Goal: Information Seeking & Learning: Learn about a topic

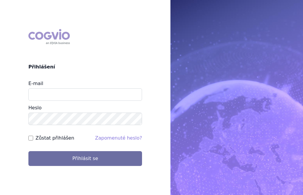
scroll to position [64, 0]
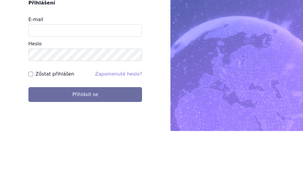
type input "martin.vanek@stada.com"
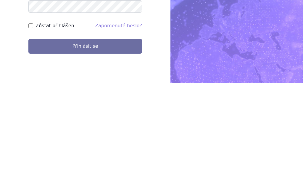
click at [117, 151] on button "Přihlásit se" at bounding box center [85, 158] width 114 height 15
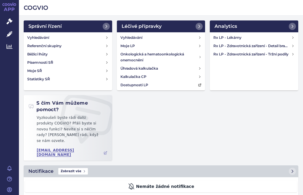
click at [10, 43] on link "Analytics" at bounding box center [9, 47] width 19 height 12
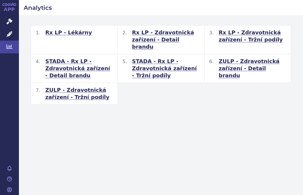
click at [154, 58] on span "STADA - Rx LP - Zdravotnická zařízení - Tržní podíly" at bounding box center [165, 68] width 67 height 21
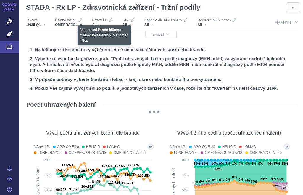
click at [80, 20] on icon at bounding box center [80, 20] width 4 height 5
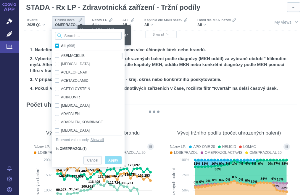
click at [79, 34] on input "Search attribute values" at bounding box center [88, 36] width 67 height 8
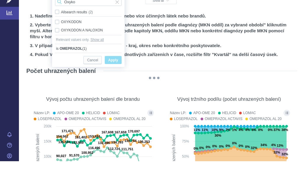
type input "Oxyko"
click at [60, 51] on div "OXYKODON Only" at bounding box center [88, 55] width 72 height 8
checkbox input "true"
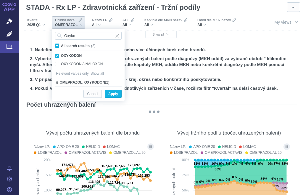
click at [57, 66] on div "OXYKODON A NALOXON Only" at bounding box center [88, 64] width 72 height 8
checkbox input "true"
click at [116, 34] on span "Input clear" at bounding box center [117, 36] width 4 height 8
click at [98, 35] on input "Oxyko" at bounding box center [88, 36] width 67 height 8
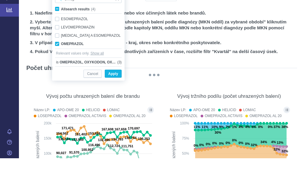
type input "Omep"
click at [57, 76] on div "OMEPRAZOL Only" at bounding box center [88, 80] width 72 height 8
checkbox input "false"
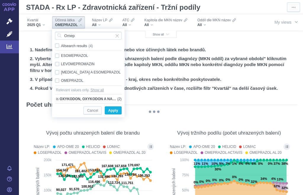
click at [115, 110] on span "Apply" at bounding box center [113, 110] width 10 height 7
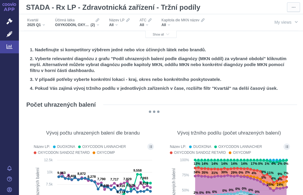
click at [117, 23] on div "All" at bounding box center [119, 24] width 20 height 5
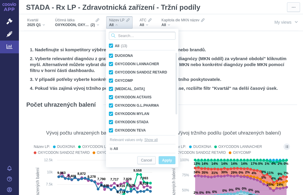
click at [144, 35] on input "Search attribute values" at bounding box center [142, 36] width 67 height 8
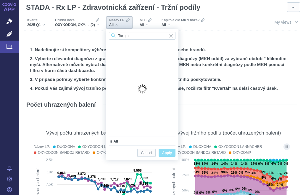
type input "Targi"
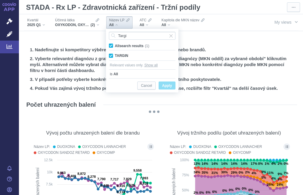
click at [263, 106] on div "Počet uhrazených balení" at bounding box center [161, 104] width 272 height 9
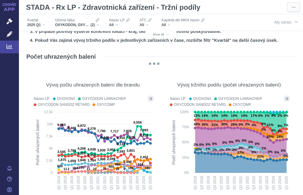
scroll to position [48, 0]
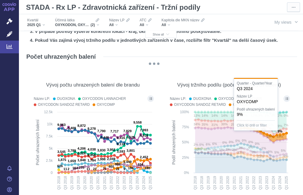
click at [163, 34] on span "Show all" at bounding box center [161, 34] width 17 height 3
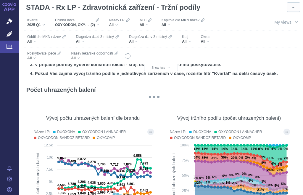
click at [189, 41] on div "All" at bounding box center [186, 41] width 9 height 5
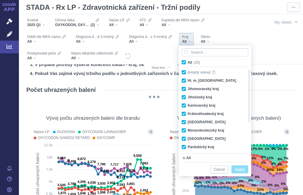
click at [188, 60] on span "All (15)" at bounding box center [194, 62] width 12 height 4
click at [188, 60] on input "All (15)" at bounding box center [190, 61] width 4 height 4
checkbox input "false"
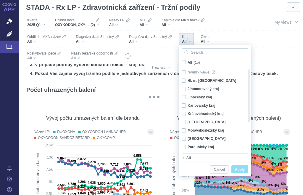
checkbox input "false"
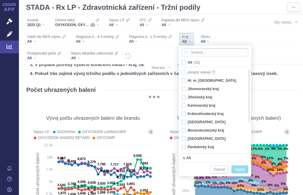
checkbox input "false"
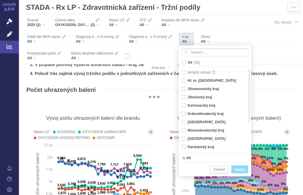
checkbox input "false"
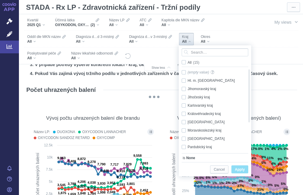
click at [185, 114] on div "Královéhradecký kraj Only" at bounding box center [213, 113] width 68 height 8
checkbox input "true"
click at [184, 123] on div "Liberecký kraj Only" at bounding box center [213, 122] width 68 height 8
checkbox input "true"
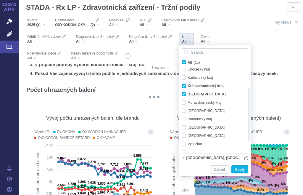
click at [182, 137] on div "Středočeský kraj Only" at bounding box center [213, 135] width 68 height 8
checkbox input "true"
click at [239, 169] on span "Apply" at bounding box center [240, 169] width 10 height 7
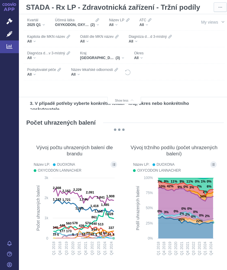
click at [144, 56] on div "All" at bounding box center [138, 58] width 9 height 5
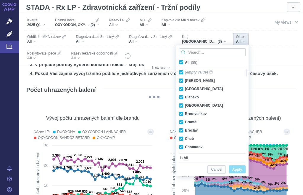
scroll to position [63, 0]
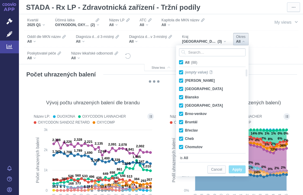
click at [185, 62] on span "All (88)" at bounding box center [191, 62] width 12 height 4
click at [185, 62] on input "All (88)" at bounding box center [187, 61] width 4 height 4
checkbox input "false"
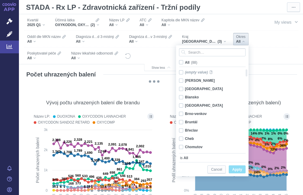
checkbox input "false"
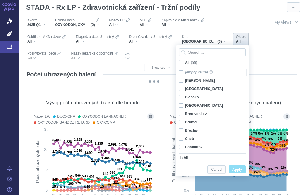
checkbox input "false"
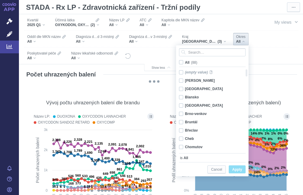
checkbox input "false"
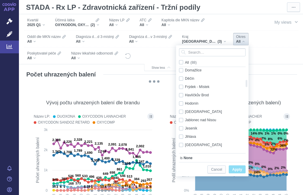
click at [182, 114] on div "[GEOGRAPHIC_DATA] Only" at bounding box center [210, 111] width 68 height 8
checkbox input "true"
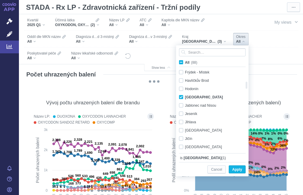
click at [182, 141] on div "Jičín Only" at bounding box center [210, 138] width 68 height 8
checkbox input "true"
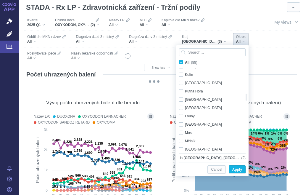
checkbox input "false"
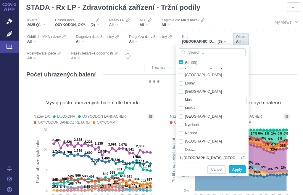
checkbox input "false"
click at [182, 127] on div "Nymburk Only" at bounding box center [210, 125] width 68 height 8
checkbox input "true"
click at [184, 135] on div "Náchod Only" at bounding box center [210, 133] width 68 height 8
checkbox input "true"
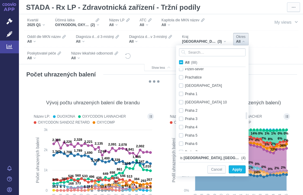
checkbox input "false"
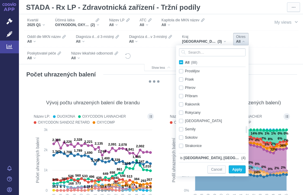
click at [180, 122] on div "Rychnov [GEOGRAPHIC_DATA] Only" at bounding box center [210, 121] width 68 height 8
checkbox input "true"
click at [182, 130] on div "Semily Only" at bounding box center [210, 129] width 68 height 8
checkbox input "true"
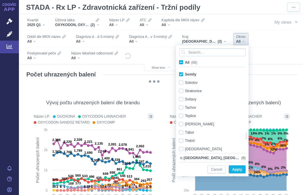
click at [182, 126] on div "Trutnov Only" at bounding box center [210, 124] width 68 height 8
checkbox input "true"
click at [238, 169] on span "Apply" at bounding box center [237, 169] width 10 height 7
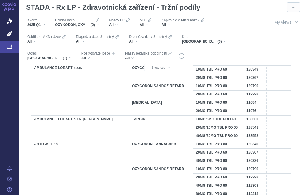
scroll to position [0, 0]
